Goal: Information Seeking & Learning: Learn about a topic

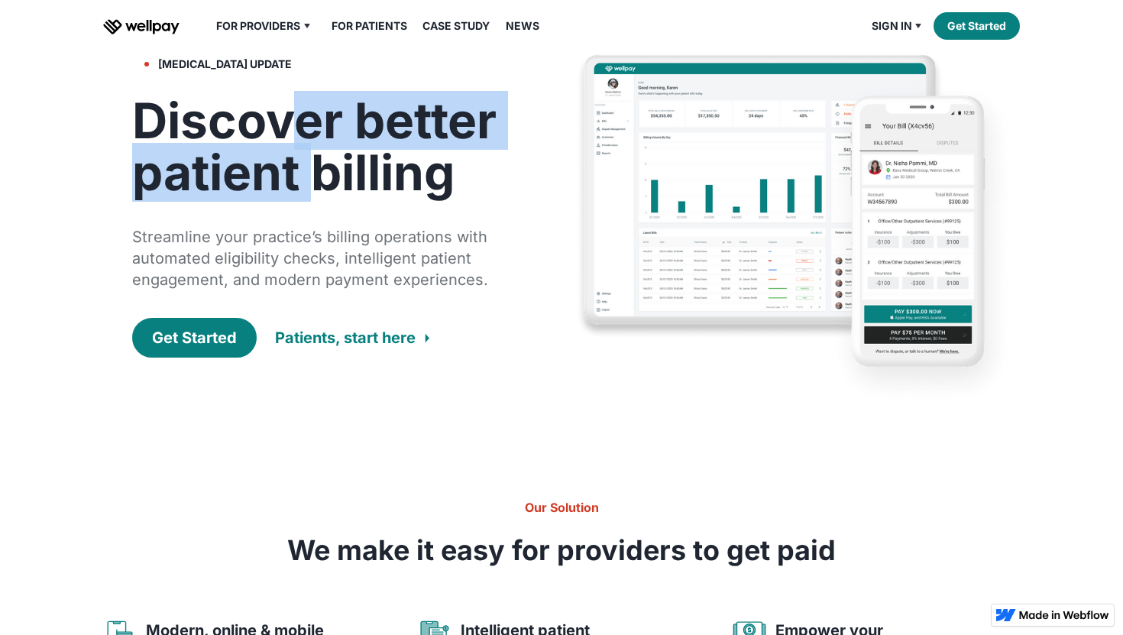
drag, startPoint x: 282, startPoint y: 123, endPoint x: 311, endPoint y: 158, distance: 45.6
click at [311, 158] on h1 "Discover better patient billing" at bounding box center [325, 147] width 387 height 104
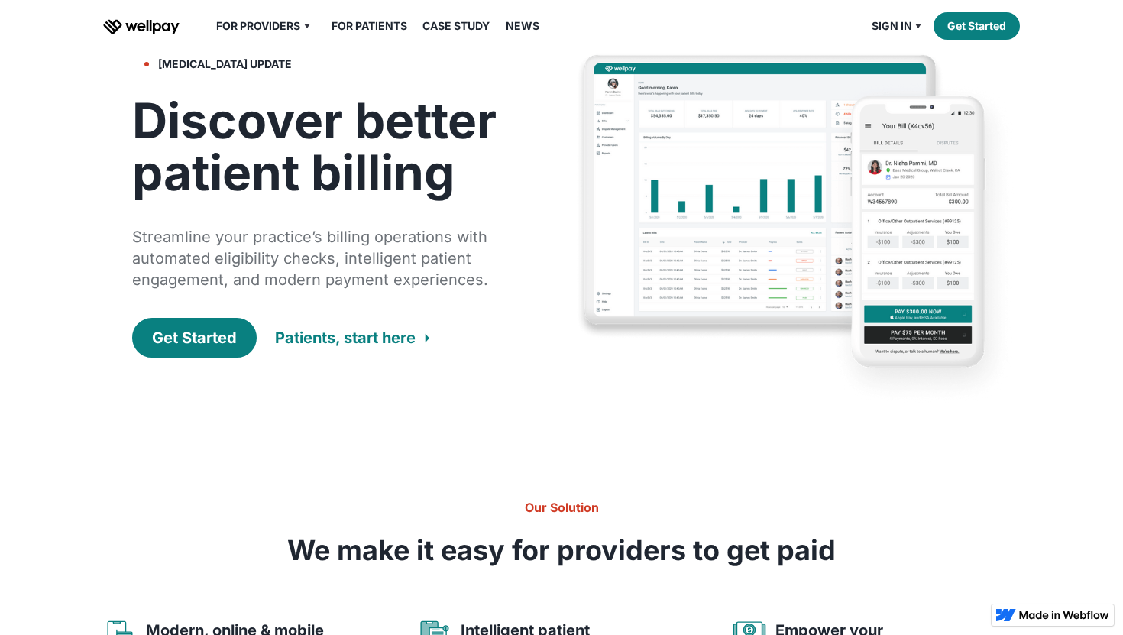
click at [332, 171] on h1 "Discover better patient billing" at bounding box center [325, 147] width 387 height 104
click at [232, 128] on h1 "Discover better patient billing" at bounding box center [325, 147] width 387 height 104
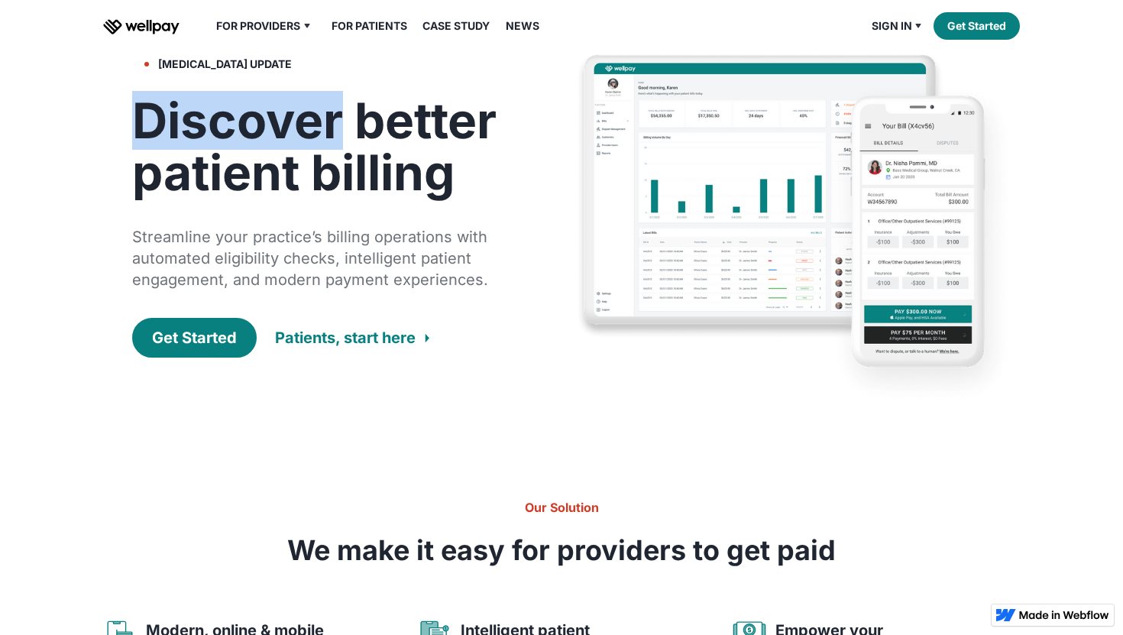
click at [232, 128] on h1 "Discover better patient billing" at bounding box center [325, 147] width 387 height 104
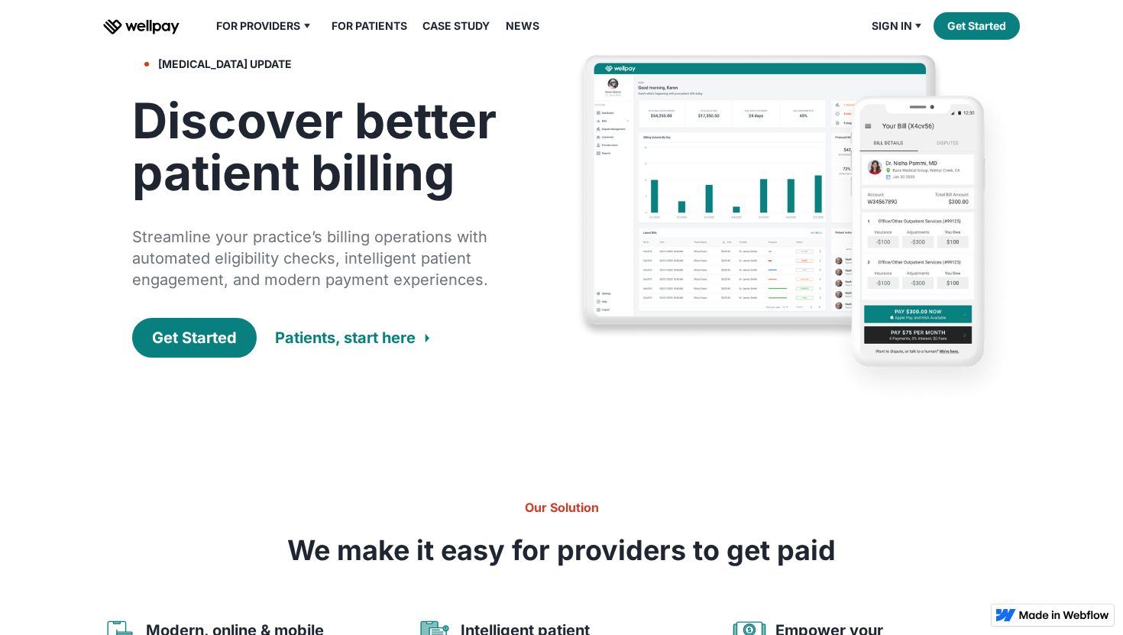
click at [208, 193] on h1 "Discover better patient billing" at bounding box center [325, 147] width 387 height 104
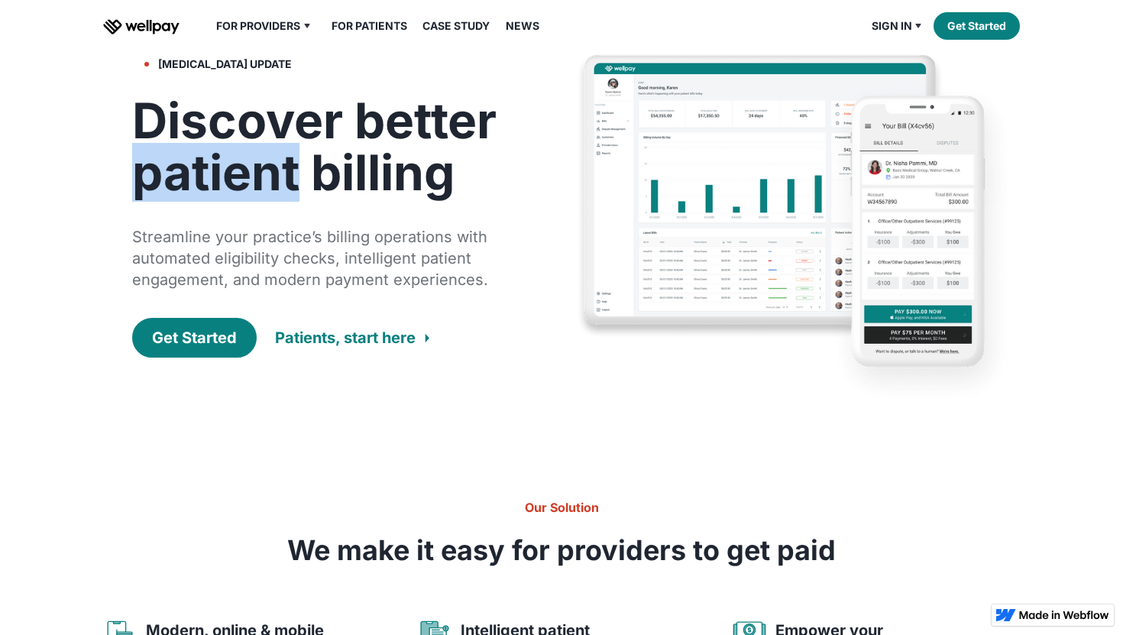
click at [208, 193] on h1 "Discover better patient billing" at bounding box center [325, 147] width 387 height 104
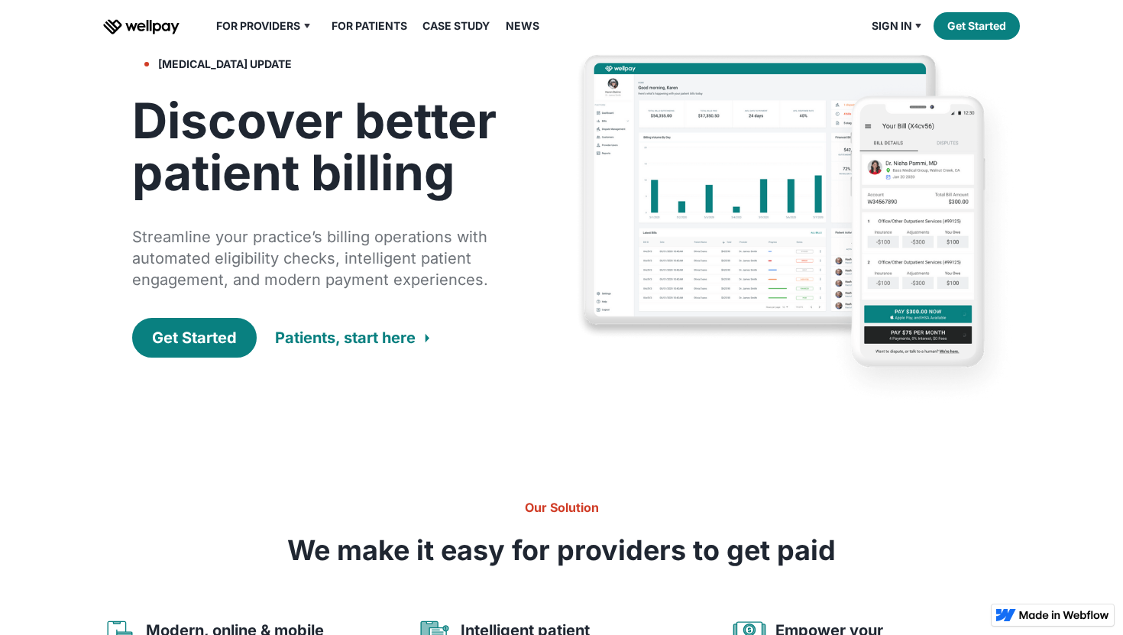
click at [427, 123] on h1 "Discover better patient billing" at bounding box center [325, 147] width 387 height 104
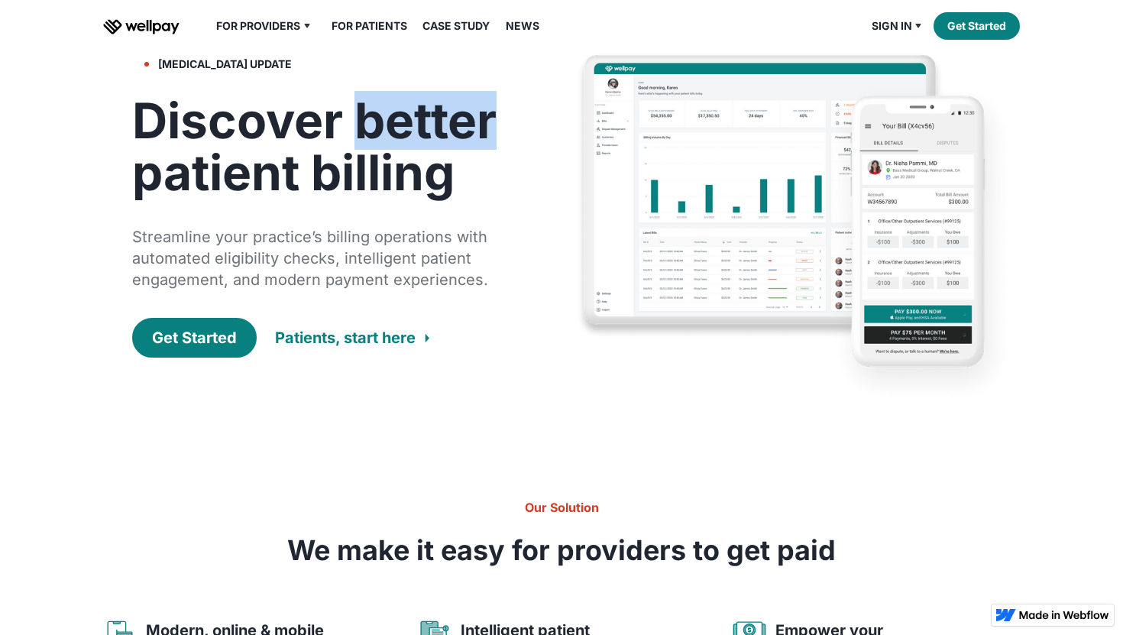
click at [427, 123] on h1 "Discover better patient billing" at bounding box center [325, 147] width 387 height 104
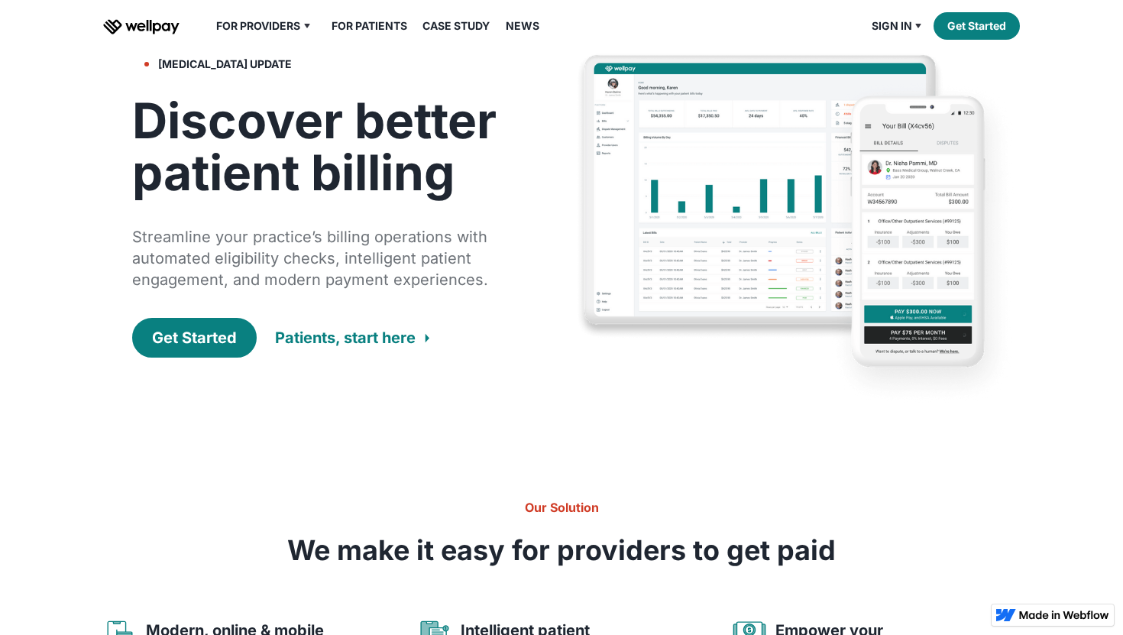
click at [217, 131] on h1 "Discover better patient billing" at bounding box center [325, 147] width 387 height 104
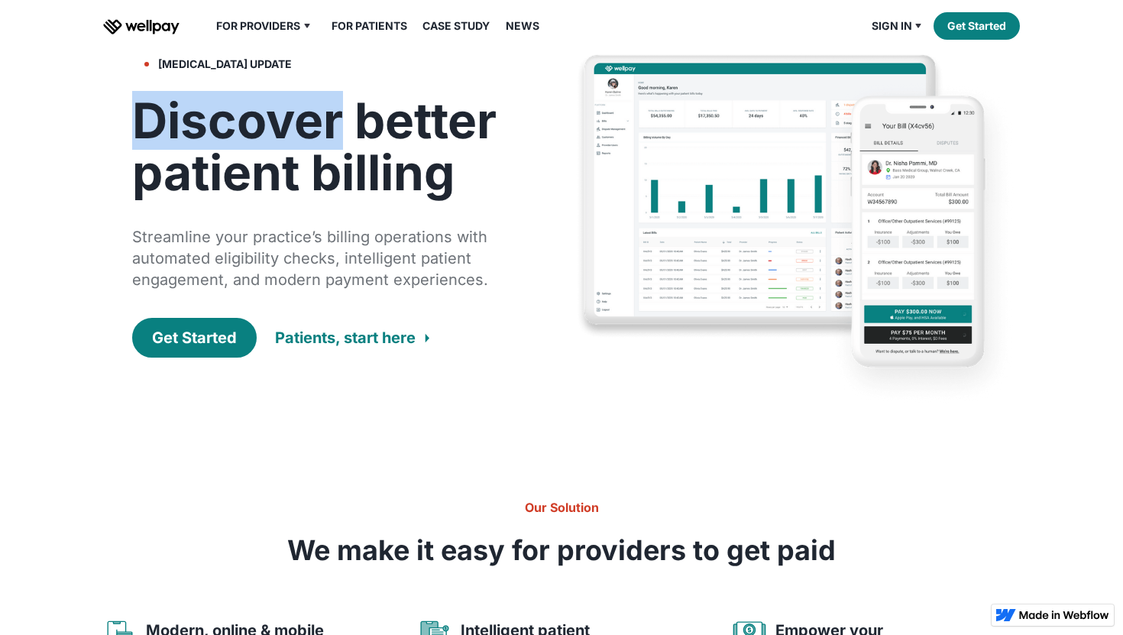
click at [217, 131] on h1 "Discover better patient billing" at bounding box center [325, 147] width 387 height 104
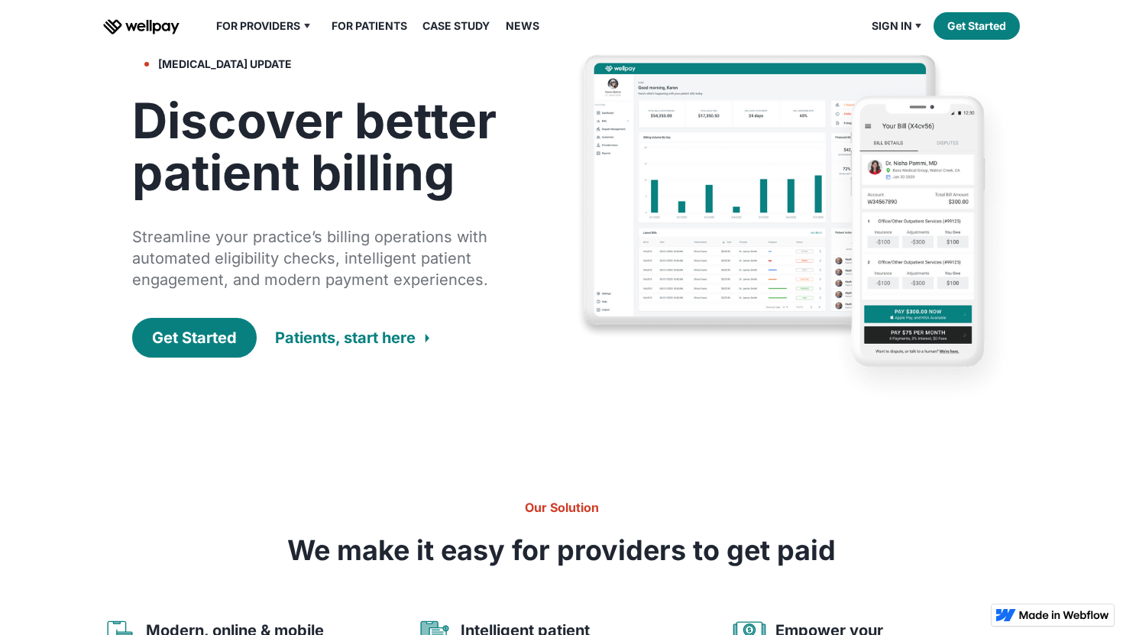
click at [359, 178] on h1 "Discover better patient billing" at bounding box center [325, 147] width 387 height 104
click at [190, 186] on h1 "Discover better patient billing" at bounding box center [325, 147] width 387 height 104
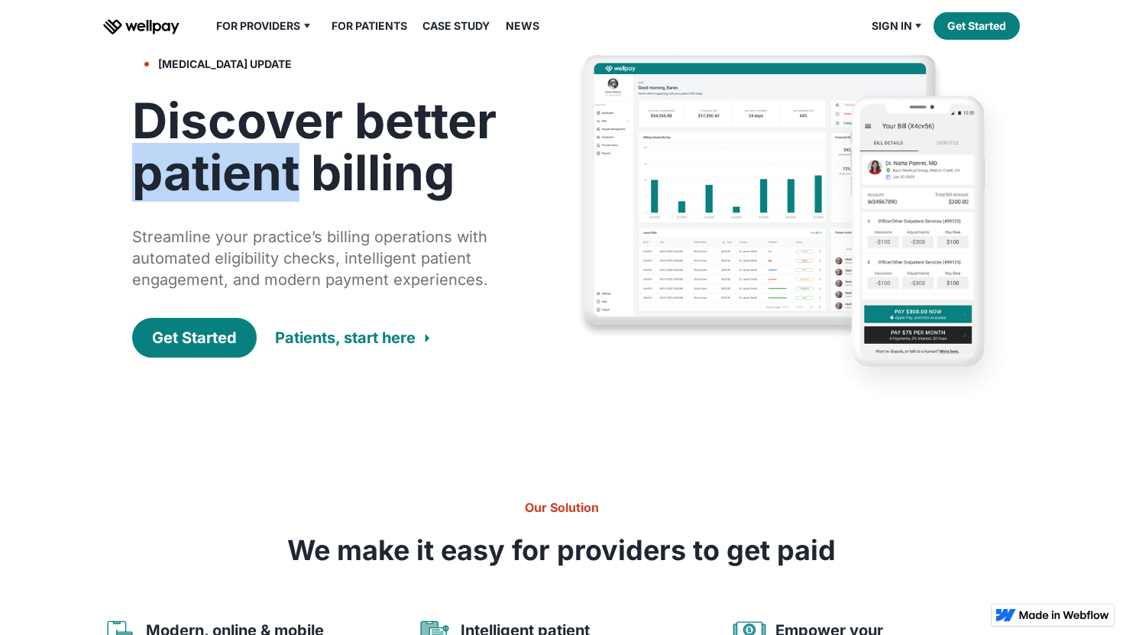
click at [190, 186] on h1 "Discover better patient billing" at bounding box center [325, 147] width 387 height 104
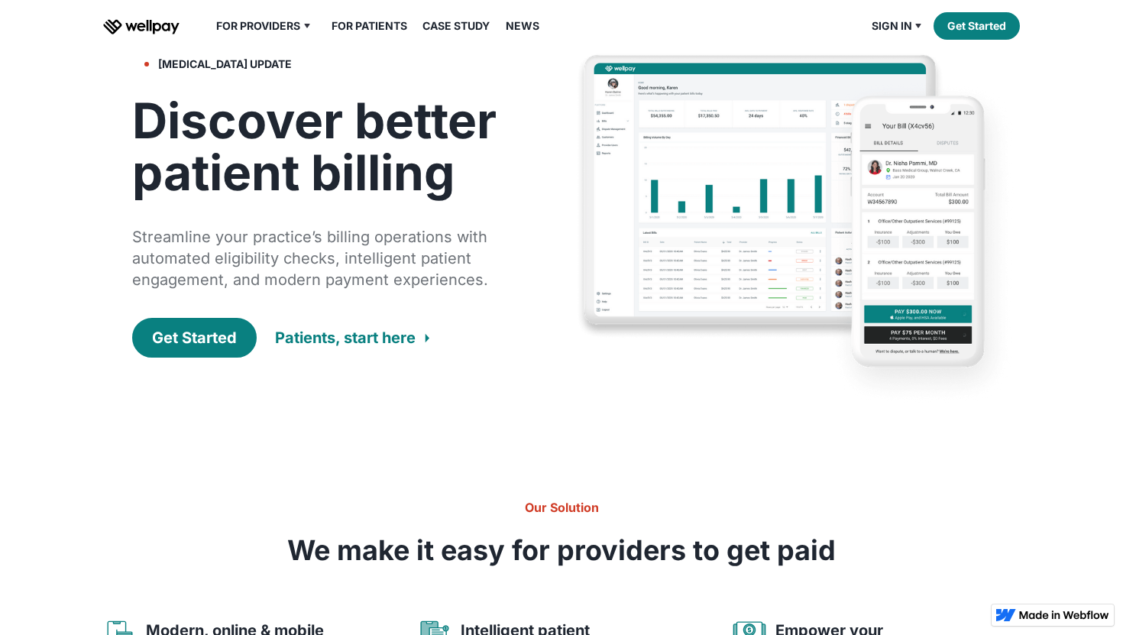
click at [386, 132] on h1 "Discover better patient billing" at bounding box center [325, 147] width 387 height 104
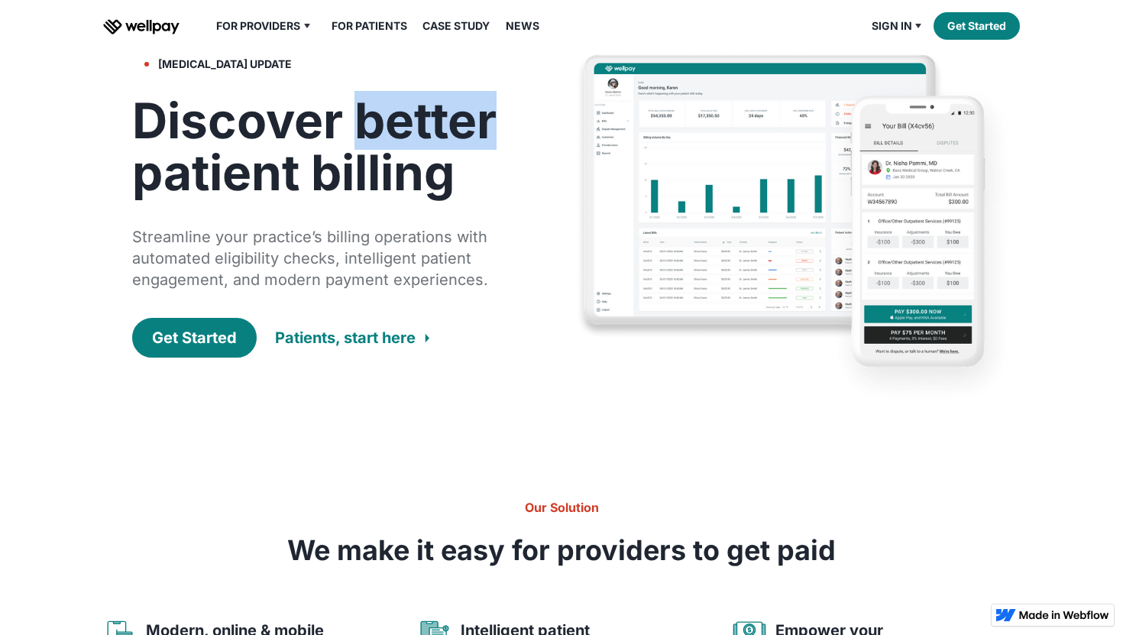
click at [386, 132] on h1 "Discover better patient billing" at bounding box center [325, 147] width 387 height 104
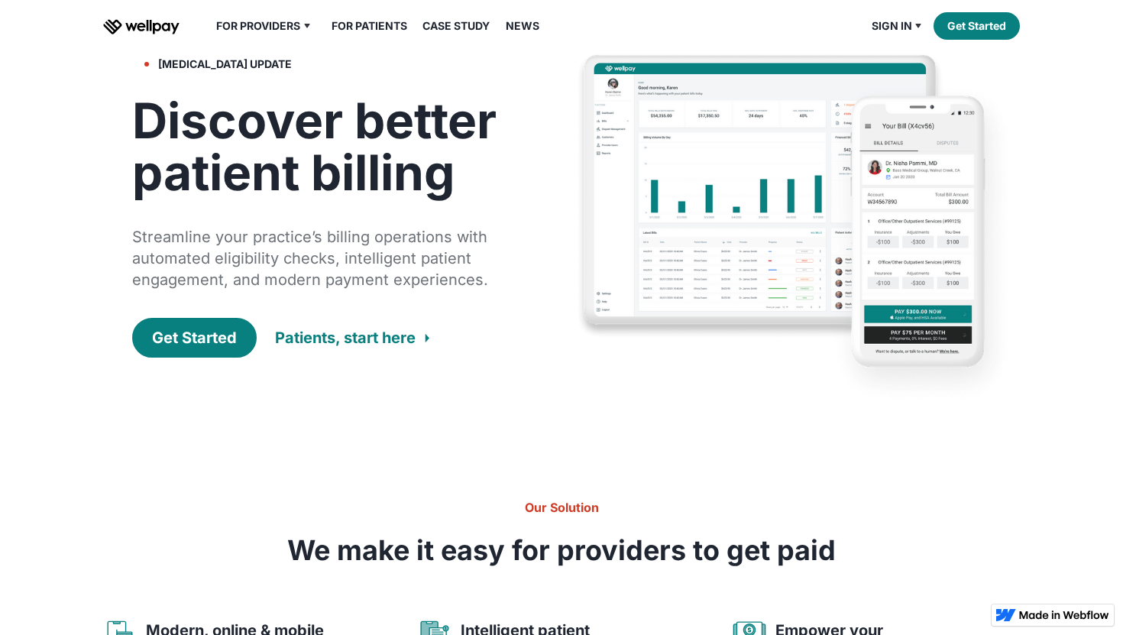
click at [252, 138] on h1 "Discover better patient billing" at bounding box center [325, 147] width 387 height 104
